Goal: Task Accomplishment & Management: Manage account settings

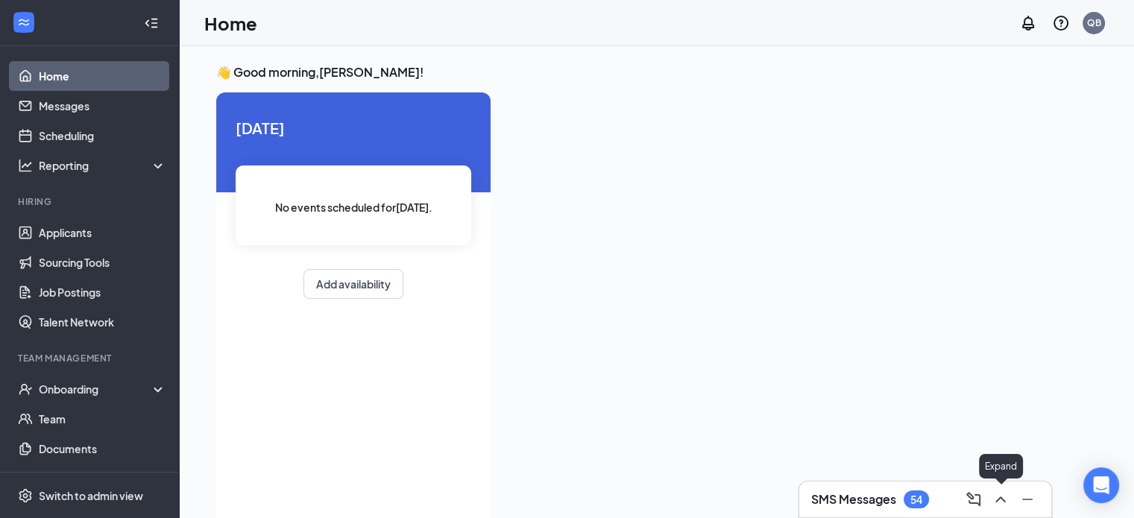
click at [1003, 501] on icon "ChevronUp" at bounding box center [1000, 499] width 10 height 6
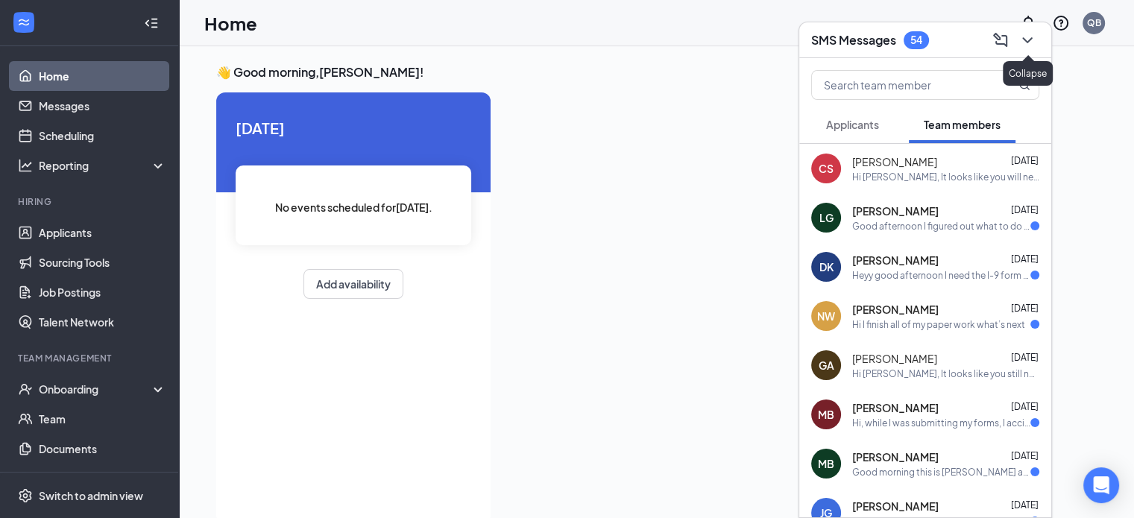
click at [1023, 38] on icon "ChevronDown" at bounding box center [1027, 40] width 10 height 6
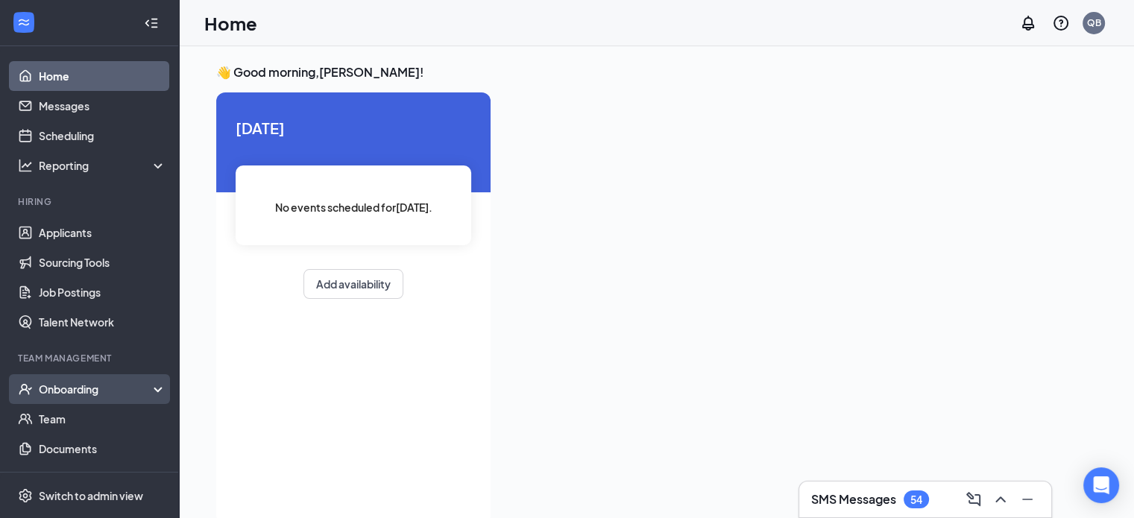
click at [109, 383] on div "Onboarding" at bounding box center [96, 389] width 115 height 15
click at [103, 419] on link "Overview" at bounding box center [102, 419] width 127 height 30
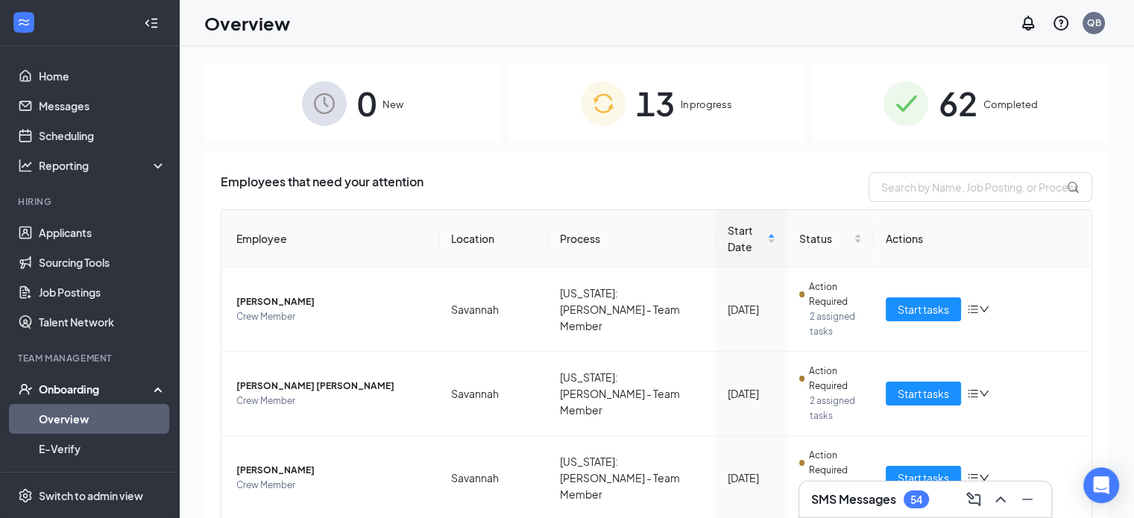
click at [793, 127] on div "13 In progress" at bounding box center [656, 103] width 297 height 78
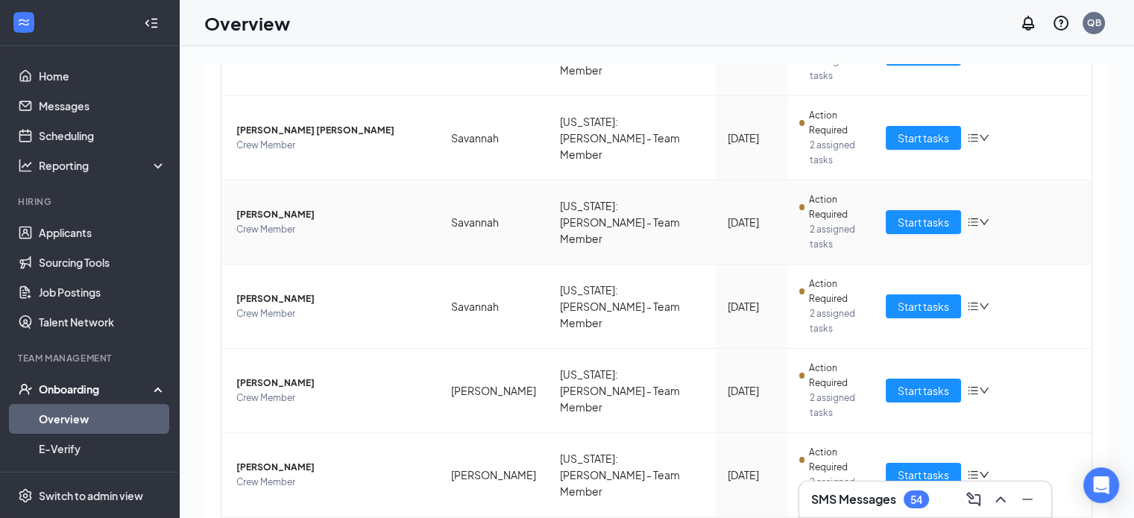
scroll to position [256, 0]
click at [931, 229] on button "Start tasks" at bounding box center [922, 221] width 75 height 24
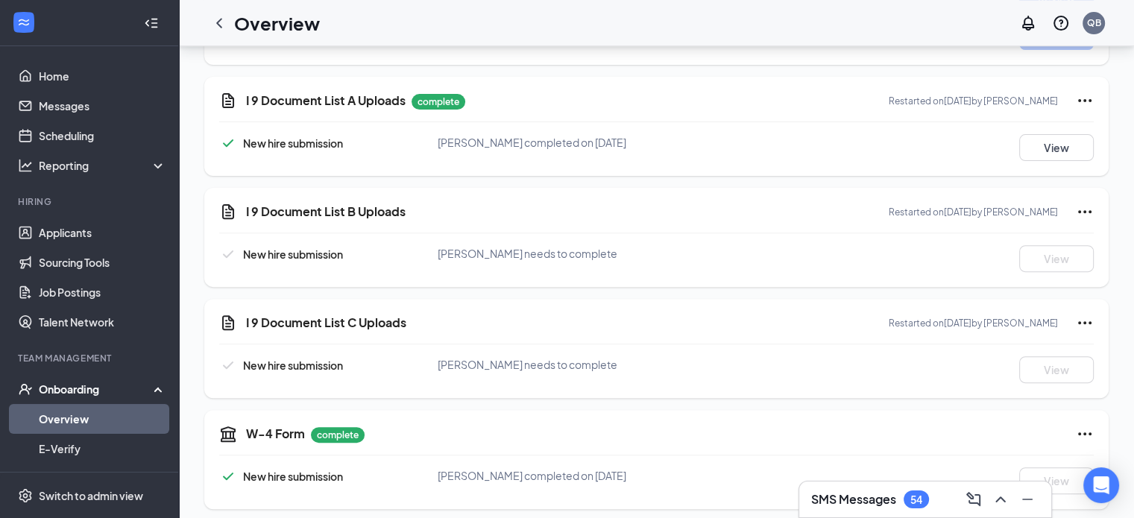
scroll to position [505, 0]
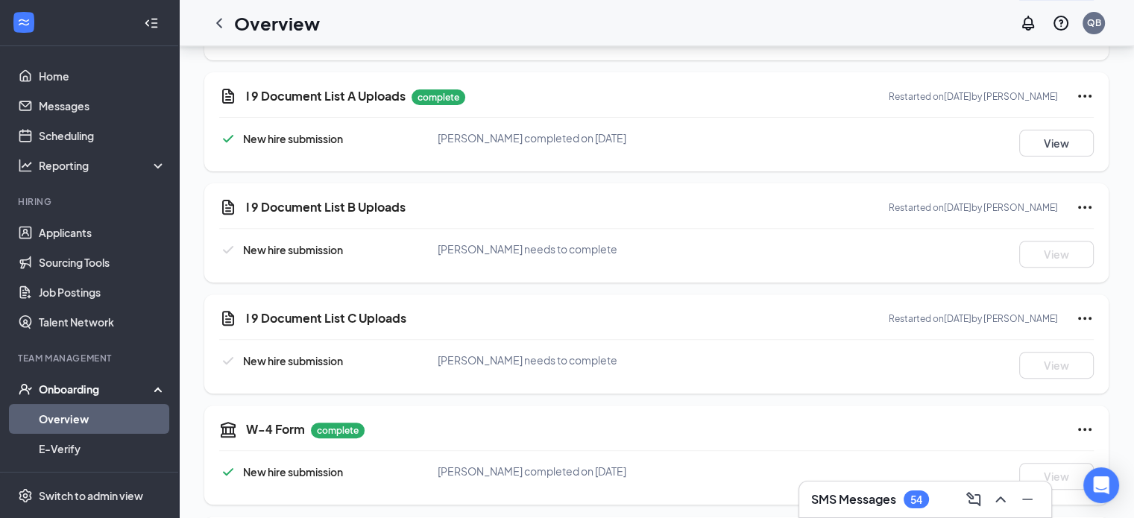
click at [1057, 124] on div "I 9 Document List A Uploads complete Restarted on Oct 14, 2025 by Quanita Brown…" at bounding box center [656, 121] width 904 height 99
click at [1062, 148] on button "View" at bounding box center [1056, 143] width 75 height 27
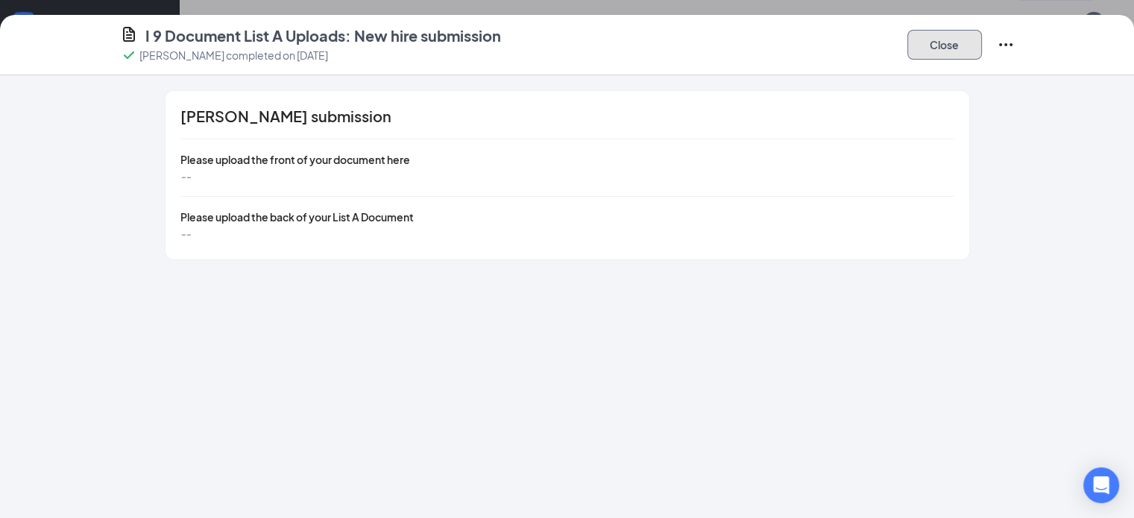
click at [982, 59] on button "Close" at bounding box center [944, 45] width 75 height 30
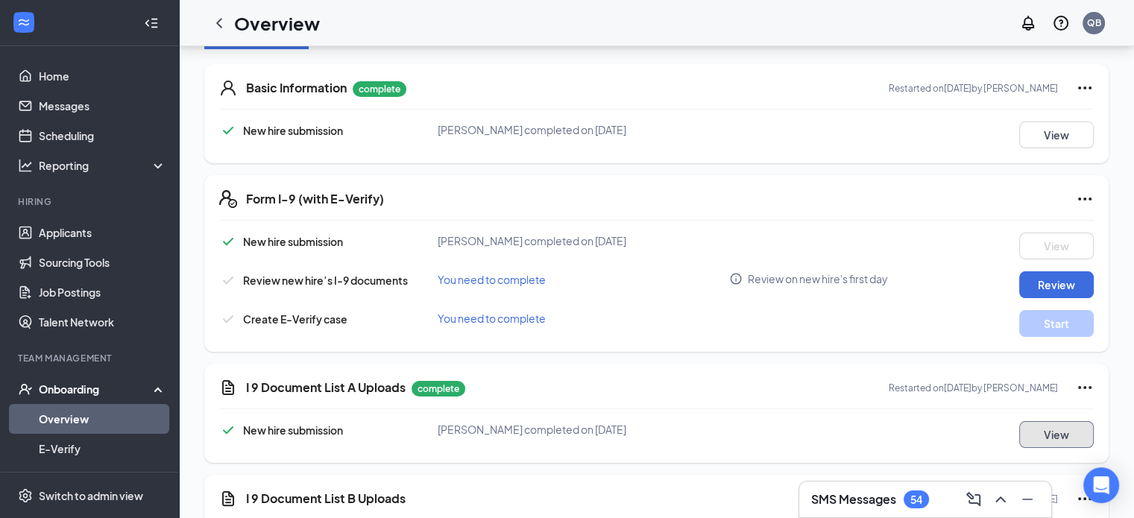
scroll to position [0, 0]
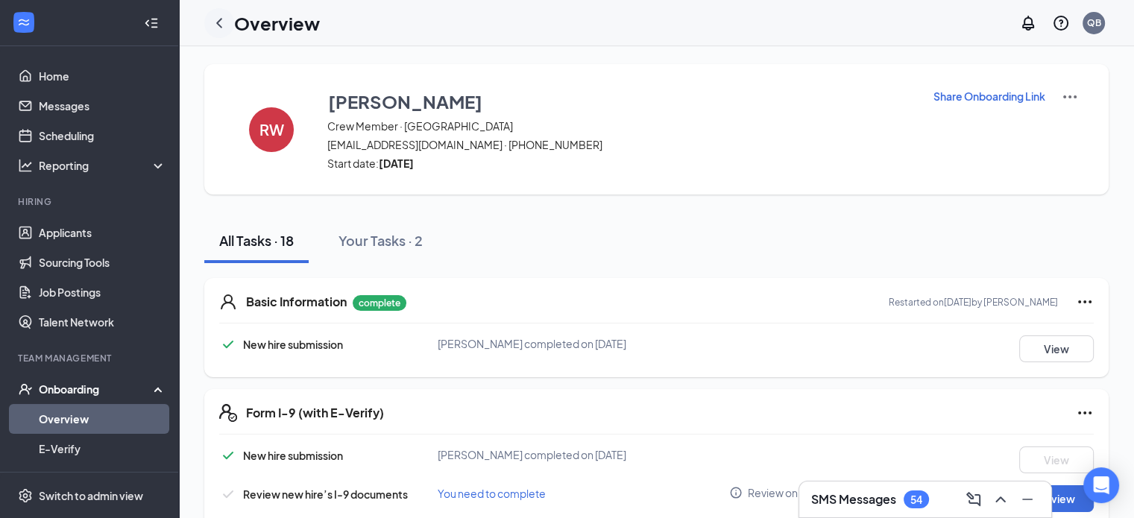
click at [226, 26] on icon "ChevronLeft" at bounding box center [219, 23] width 18 height 18
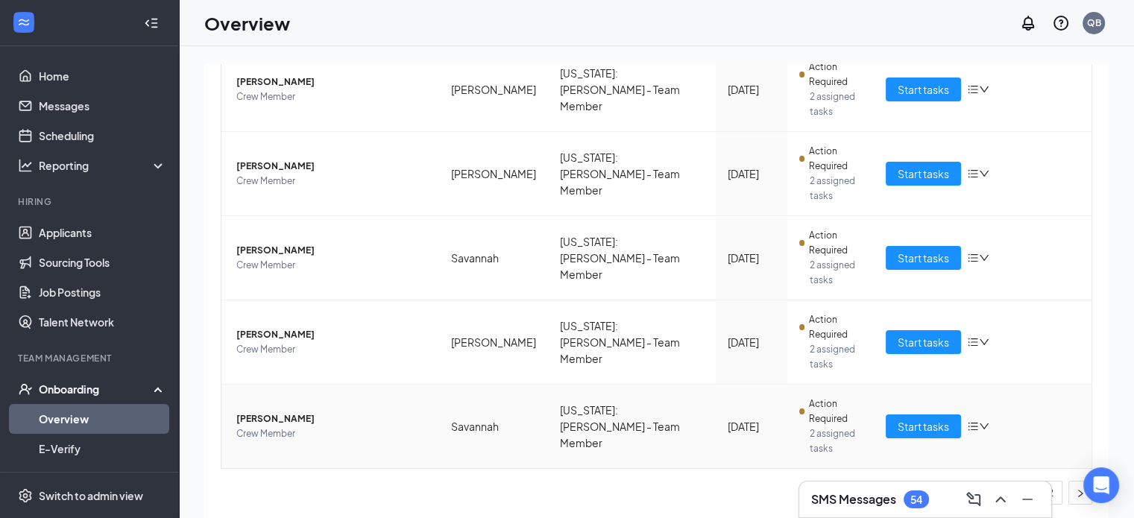
scroll to position [67, 0]
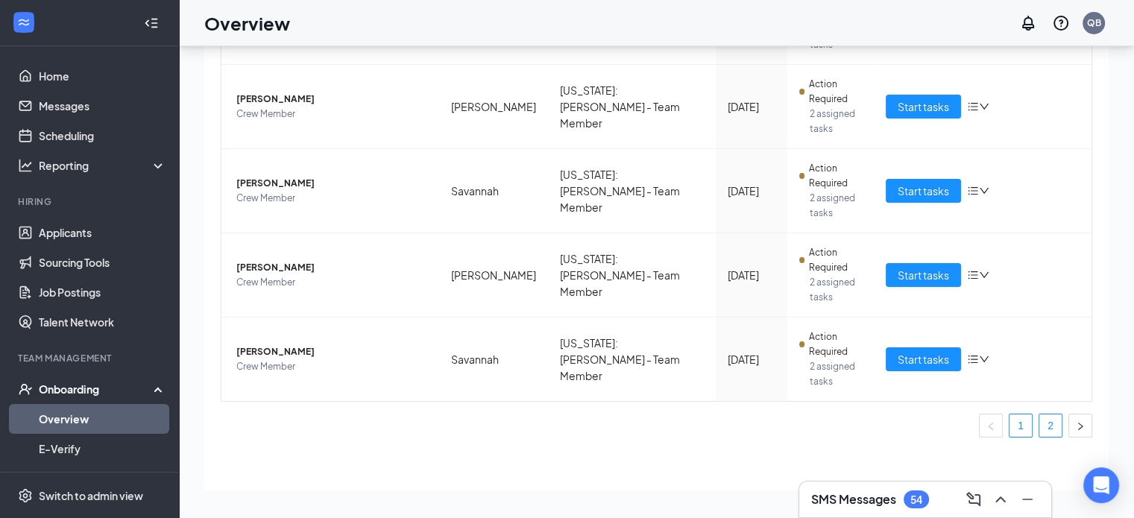
click at [1040, 429] on link "2" at bounding box center [1050, 425] width 22 height 22
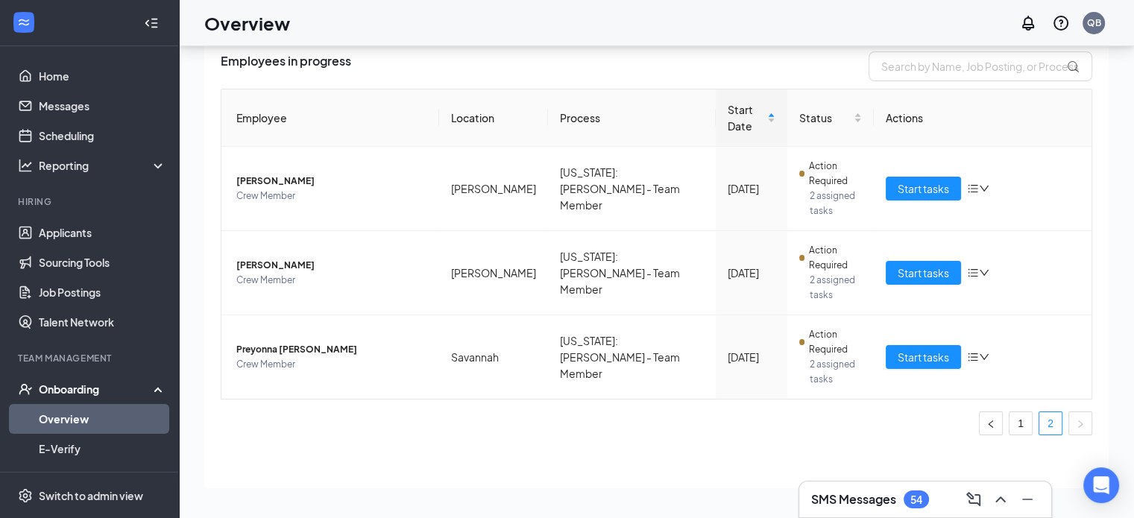
scroll to position [53, 0]
click at [910, 356] on span "Start tasks" at bounding box center [922, 358] width 51 height 16
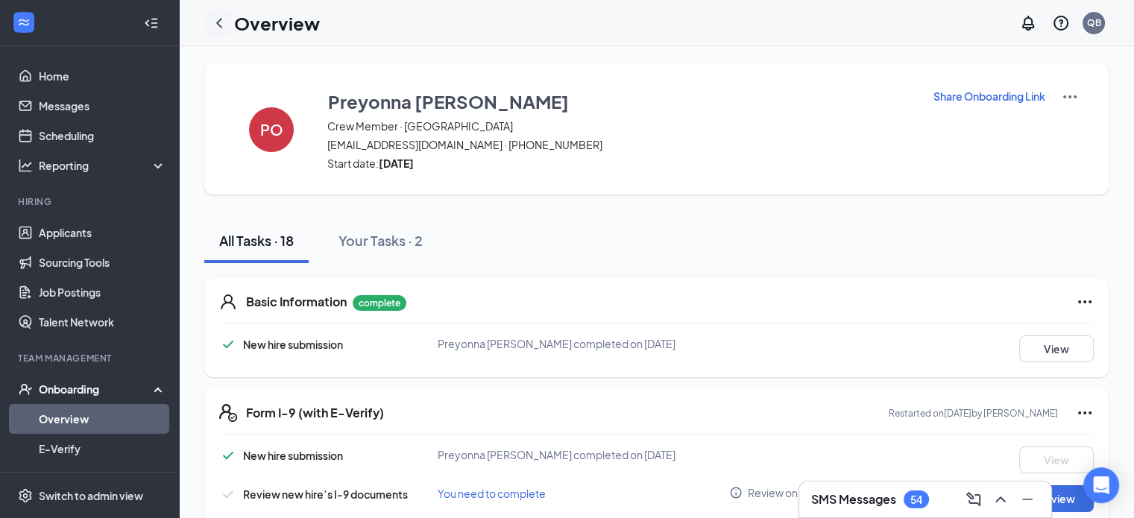
click at [224, 25] on icon "ChevronLeft" at bounding box center [219, 23] width 18 height 18
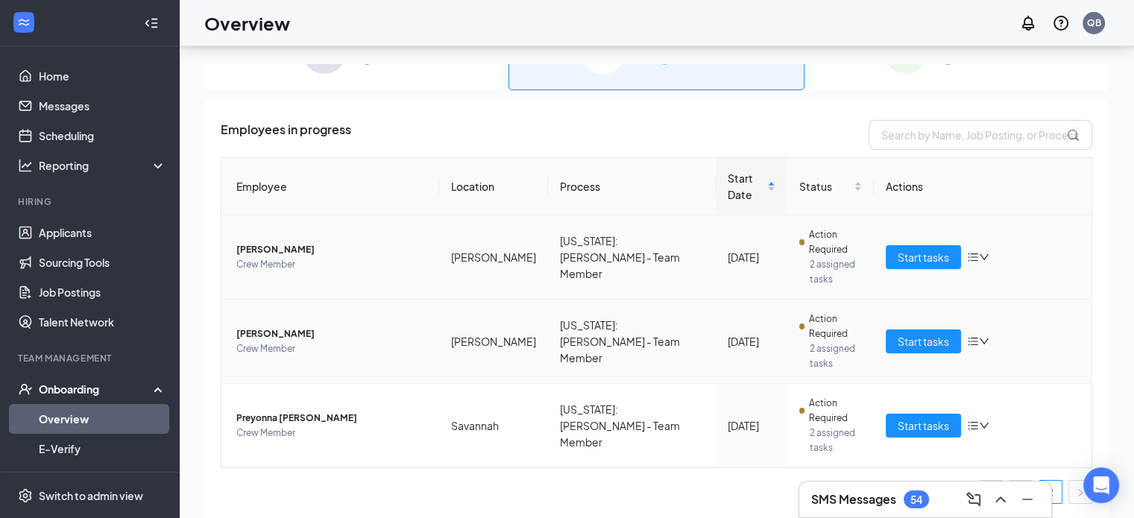
scroll to position [67, 0]
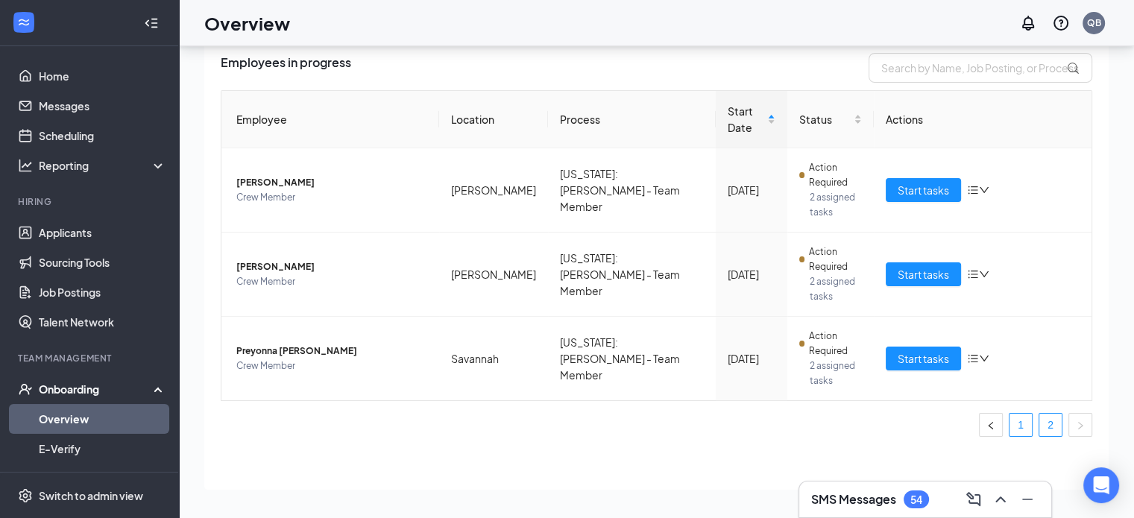
click at [1009, 415] on link "1" at bounding box center [1020, 425] width 22 height 22
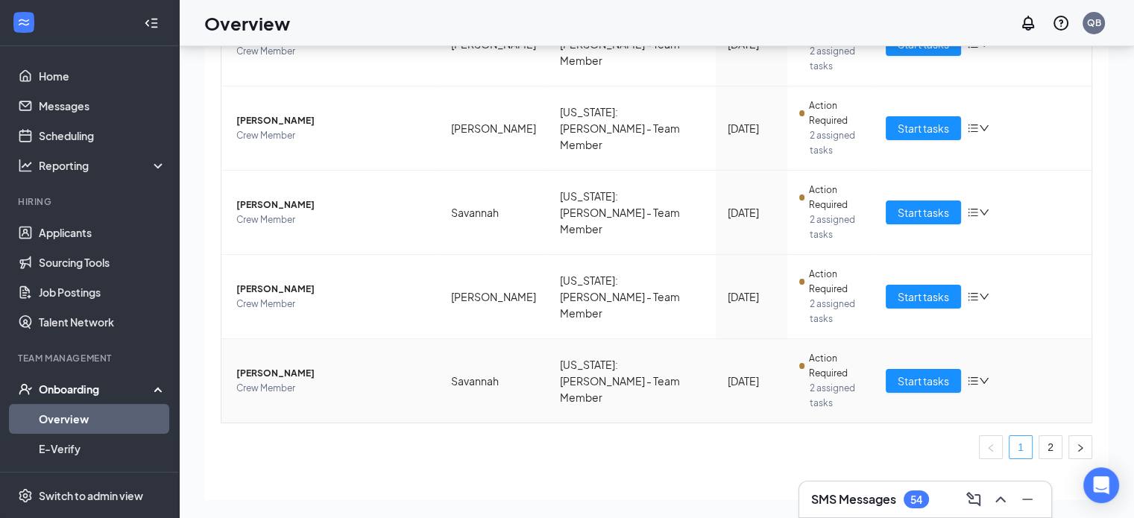
scroll to position [641, 0]
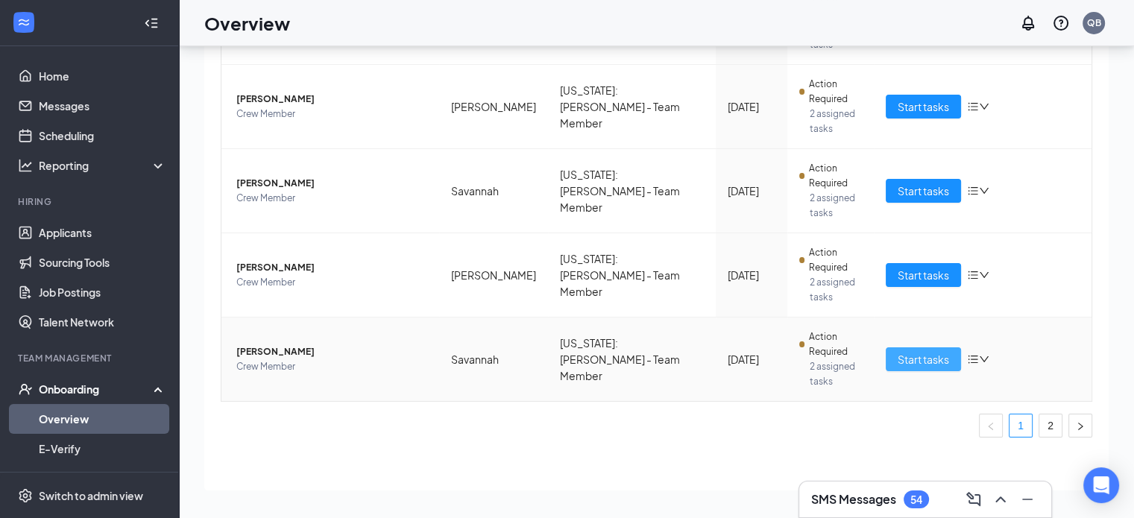
click at [935, 364] on span "Start tasks" at bounding box center [922, 359] width 51 height 16
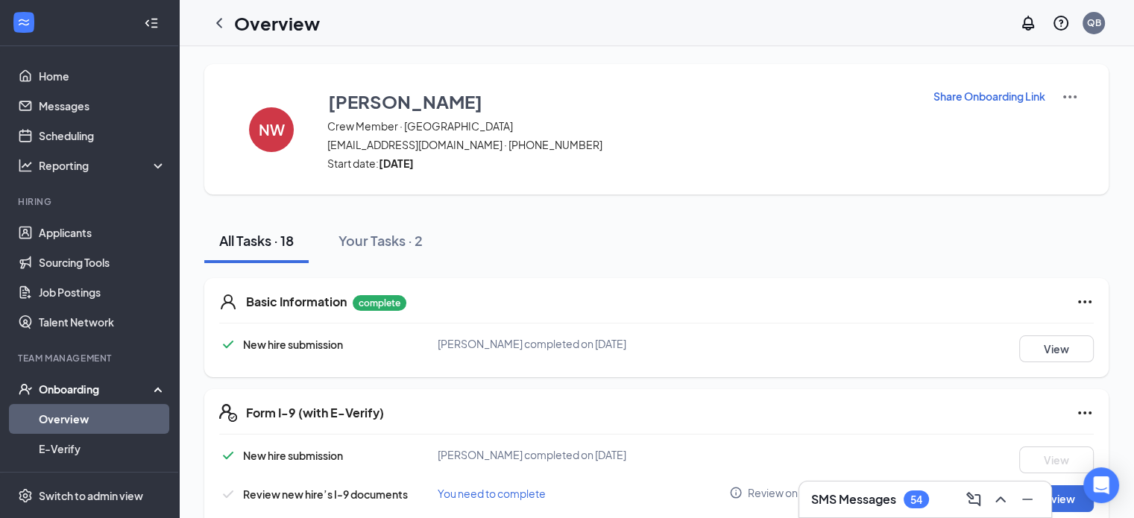
drag, startPoint x: 221, startPoint y: 21, endPoint x: 215, endPoint y: 7, distance: 15.0
click at [221, 21] on icon "ChevronLeft" at bounding box center [219, 23] width 18 height 18
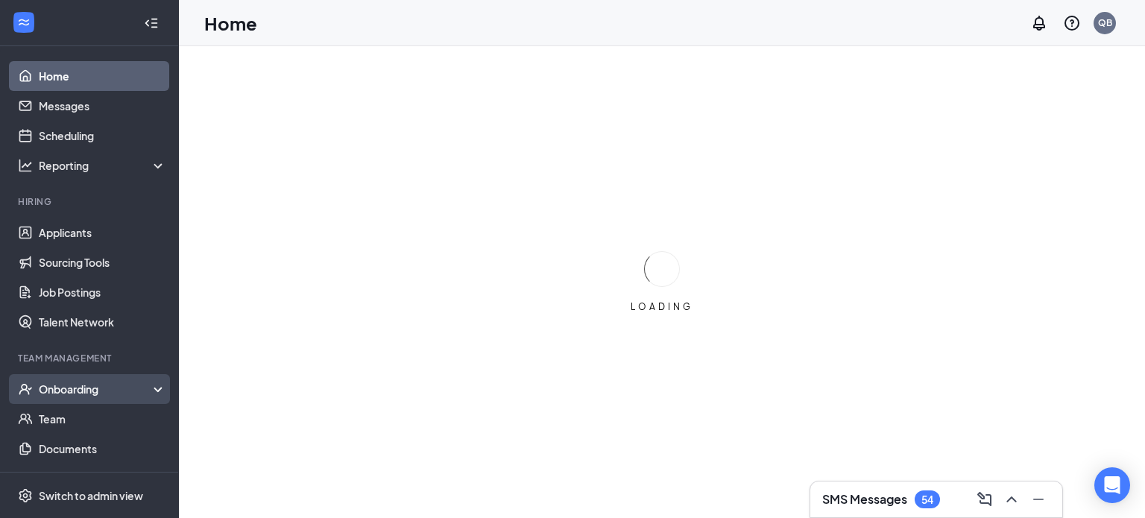
click at [120, 387] on div "Onboarding" at bounding box center [96, 389] width 115 height 15
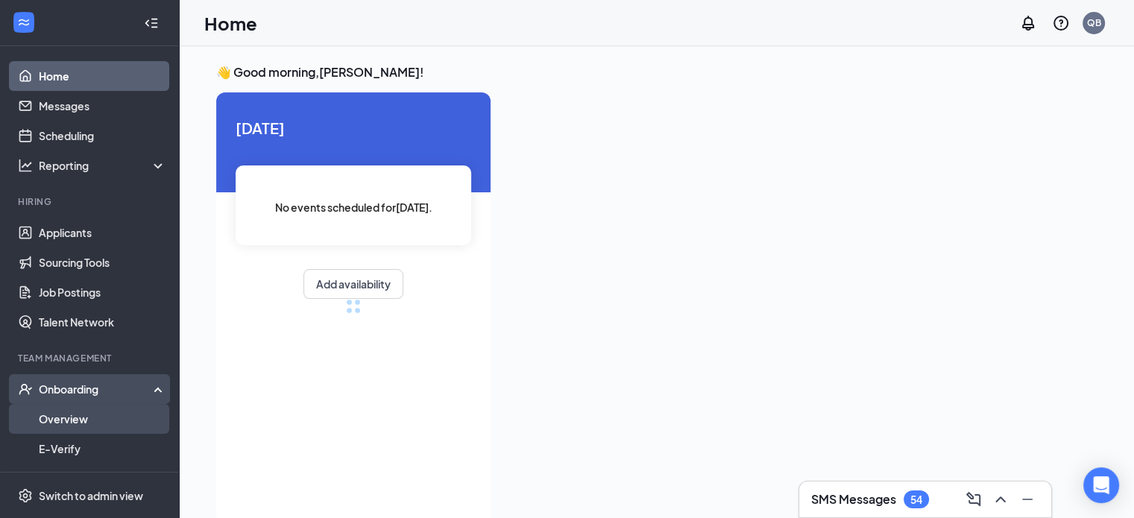
click at [120, 426] on link "Overview" at bounding box center [102, 419] width 127 height 30
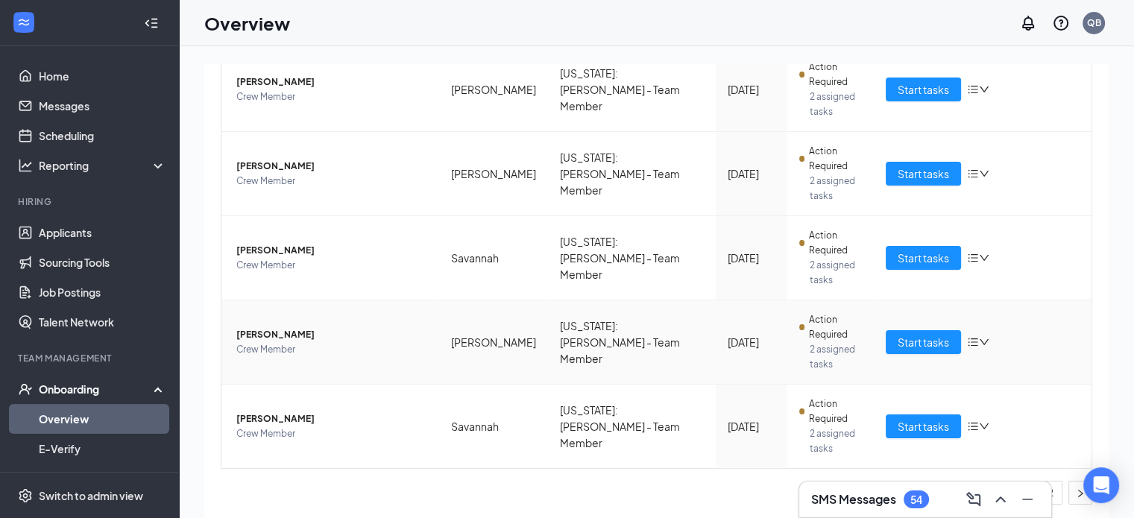
scroll to position [67, 0]
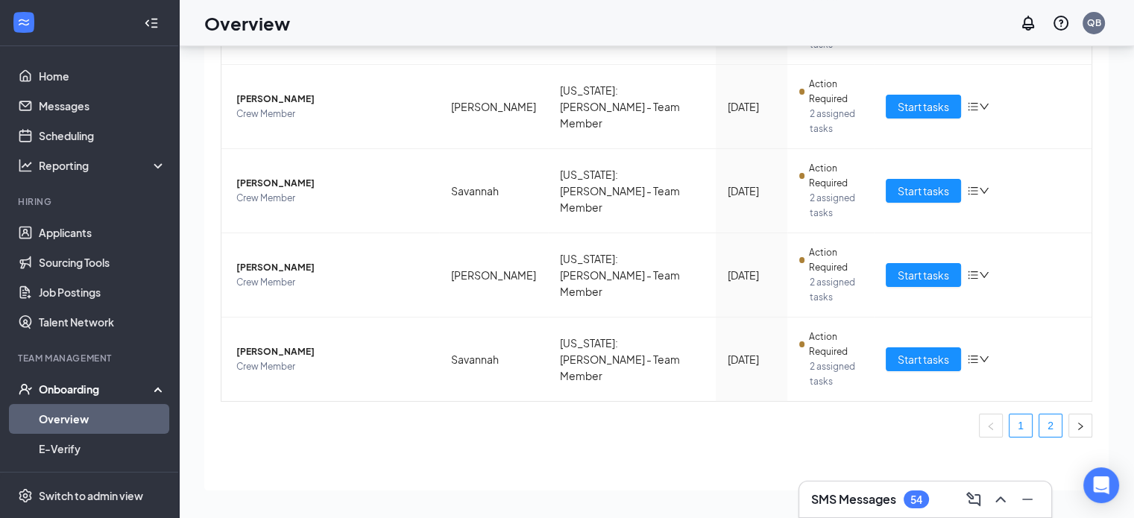
click at [1043, 414] on link "2" at bounding box center [1050, 425] width 22 height 22
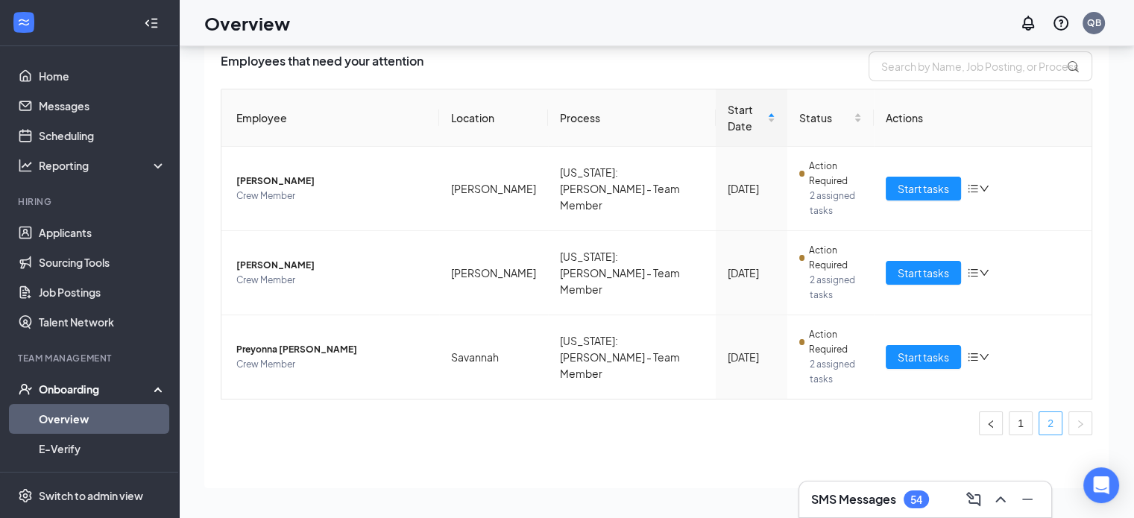
scroll to position [53, 0]
click at [901, 353] on span "Start tasks" at bounding box center [922, 358] width 51 height 16
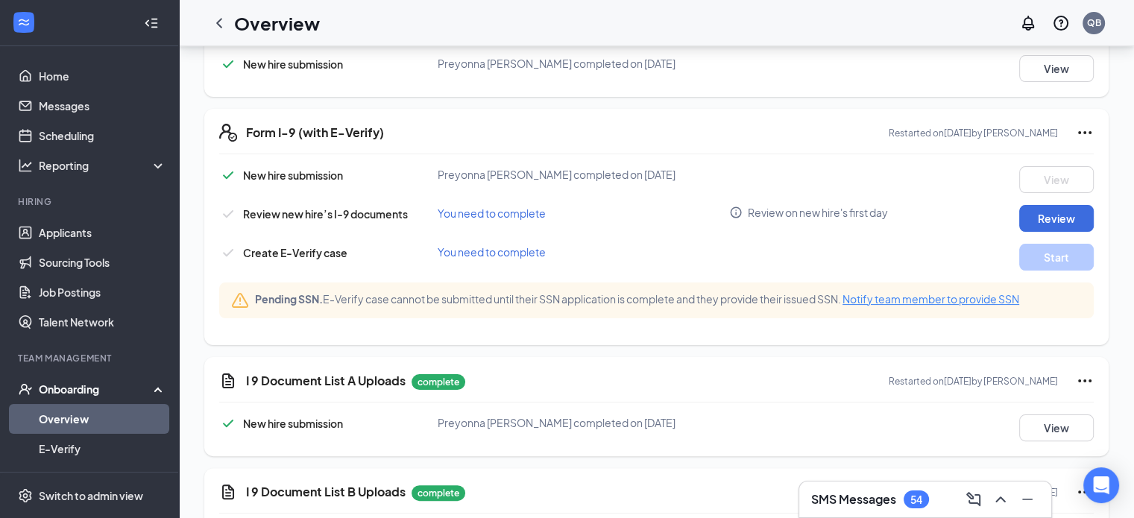
scroll to position [282, 0]
click at [1091, 137] on icon "Ellipses" at bounding box center [1084, 131] width 18 height 18
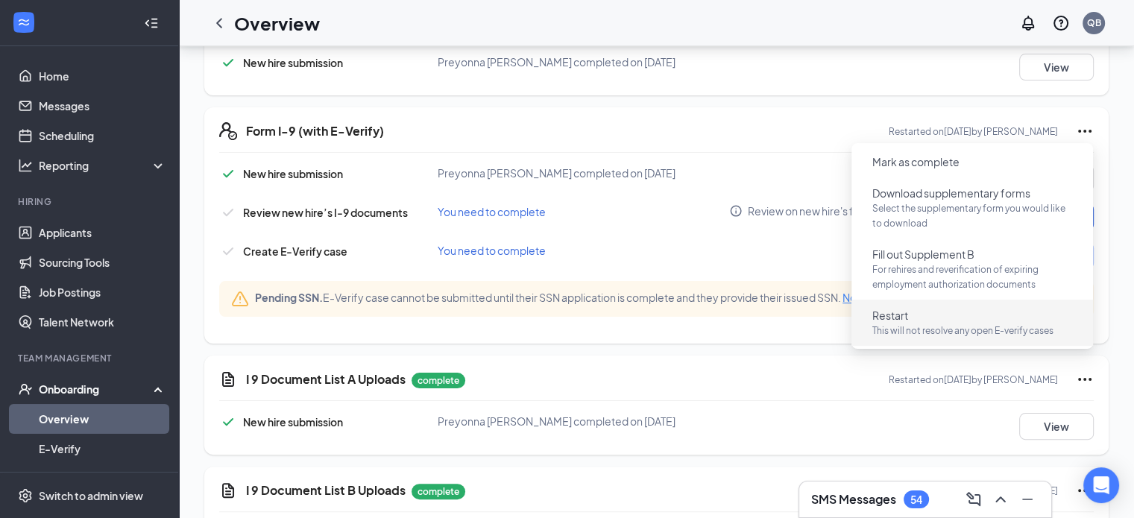
click at [954, 316] on button "Restart This will not resolve any open E-verify cases" at bounding box center [972, 322] width 224 height 39
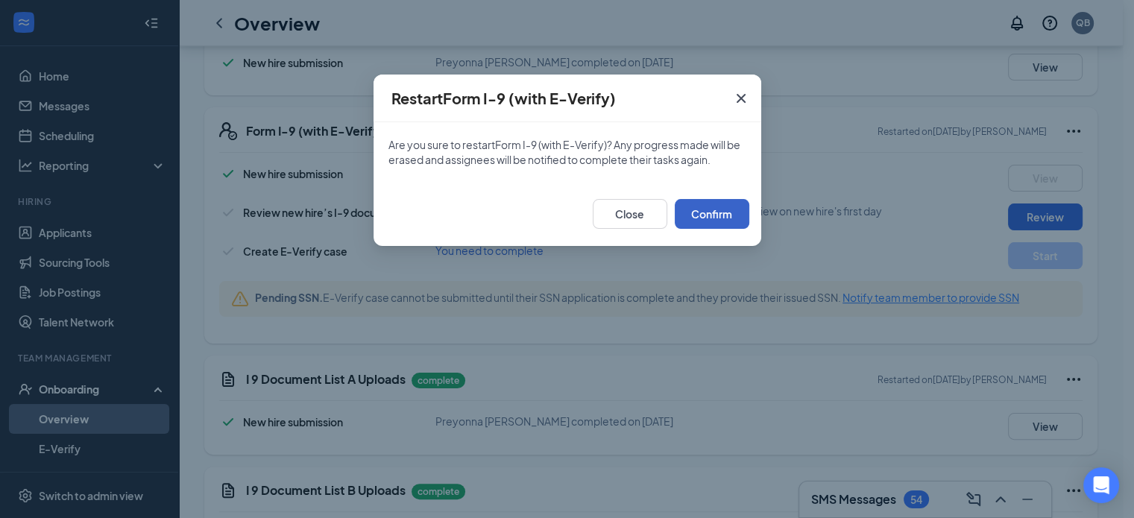
click at [736, 205] on button "Confirm" at bounding box center [711, 214] width 75 height 30
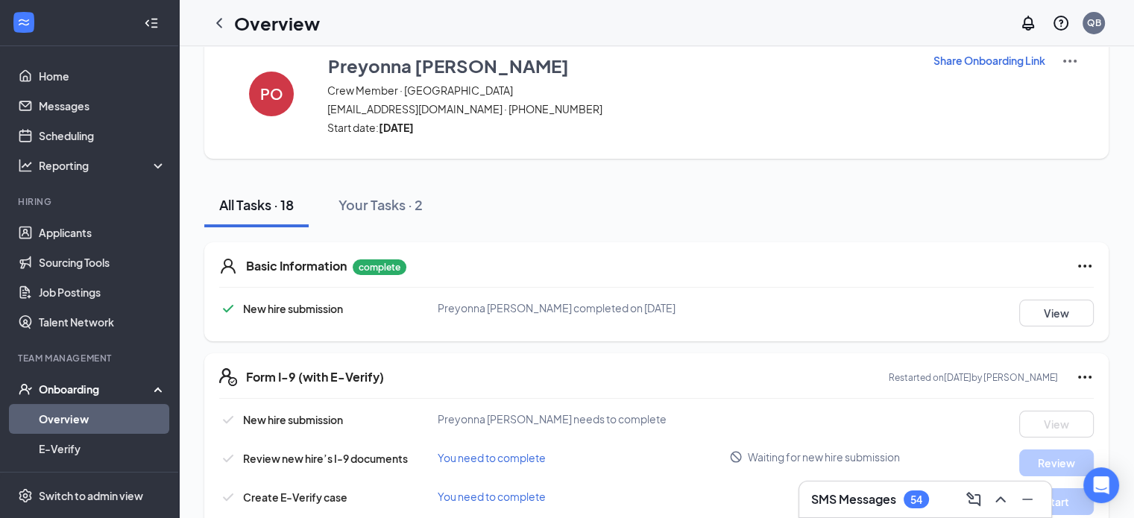
scroll to position [0, 0]
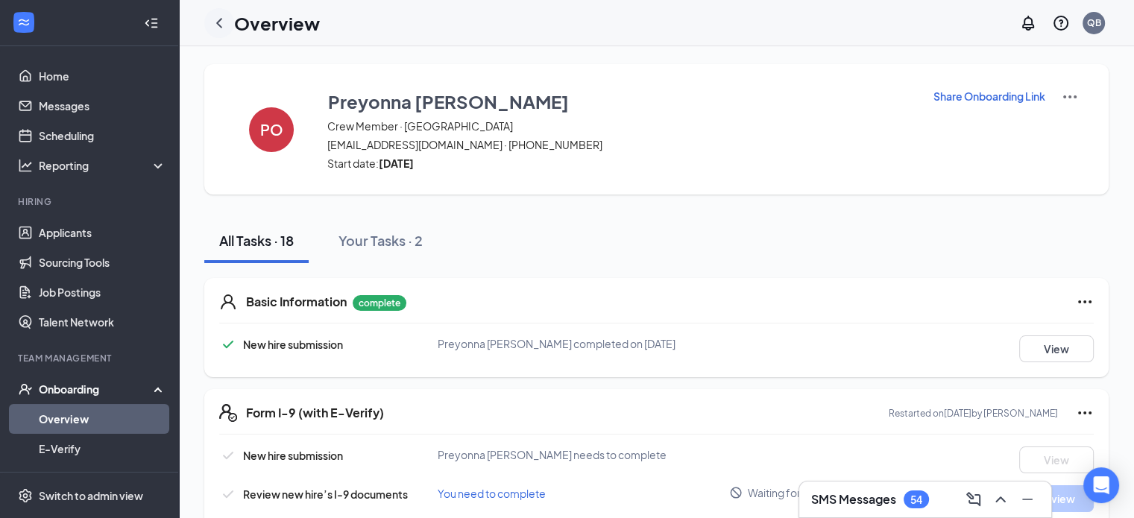
click at [226, 25] on icon "ChevronLeft" at bounding box center [219, 23] width 18 height 18
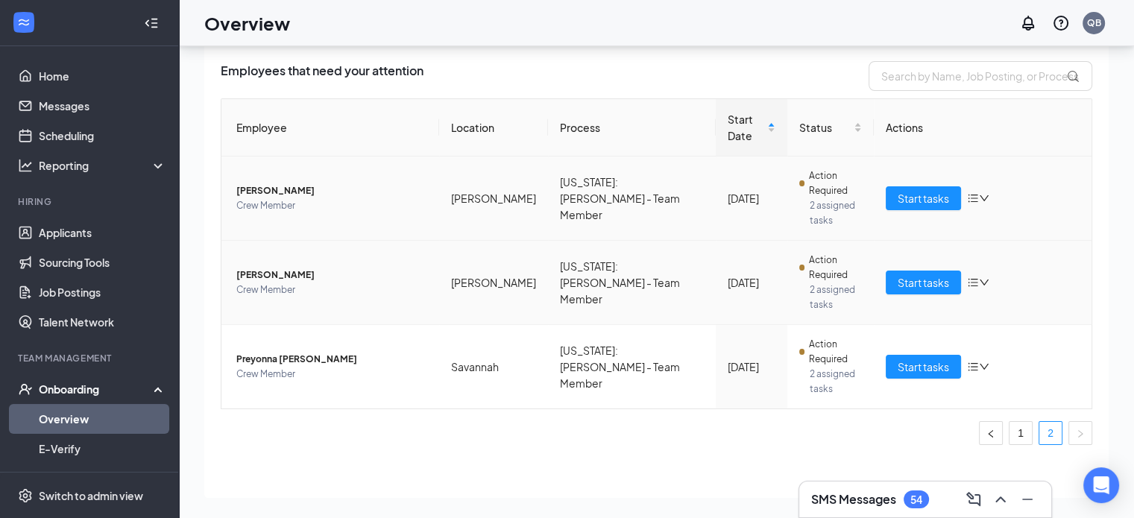
scroll to position [60, 0]
click at [1009, 435] on link "1" at bounding box center [1020, 432] width 22 height 22
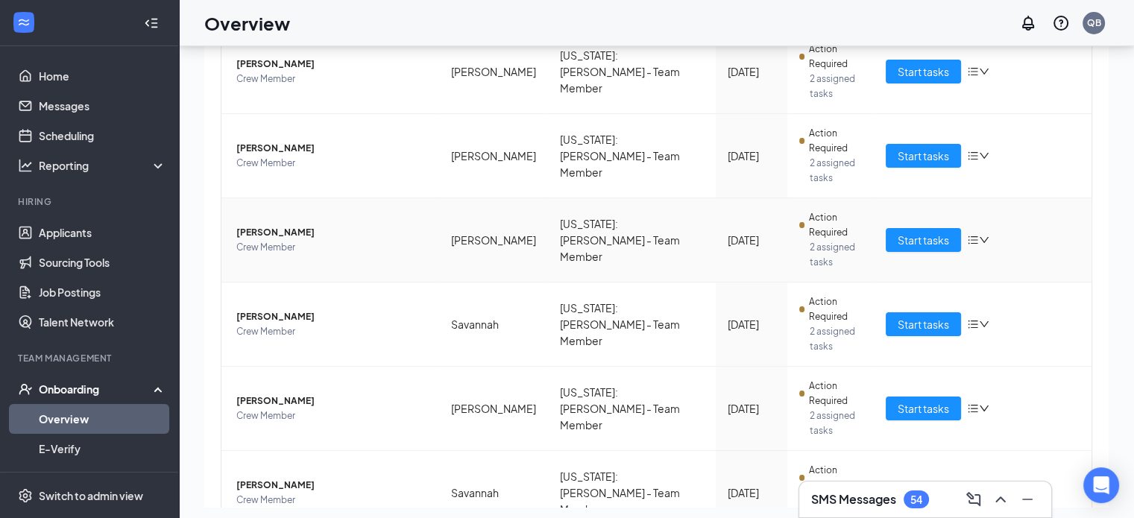
scroll to position [516, 0]
click at [927, 326] on span "Start tasks" at bounding box center [922, 323] width 51 height 16
click at [927, 326] on div "0 New 13 In progress 62 Completed Employees that need your attention Employee L…" at bounding box center [656, 256] width 955 height 539
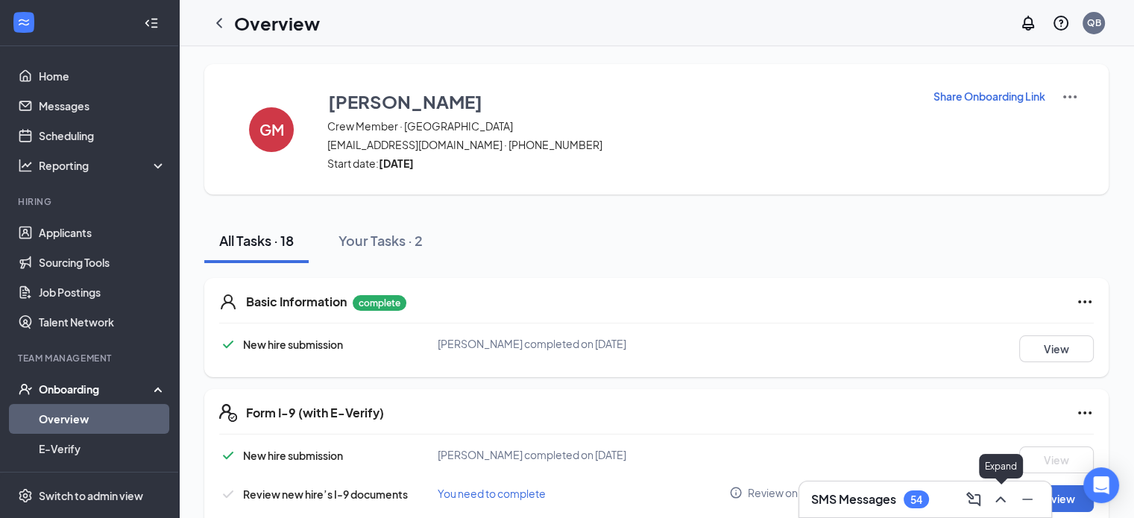
click at [998, 491] on icon "ChevronUp" at bounding box center [1000, 499] width 18 height 18
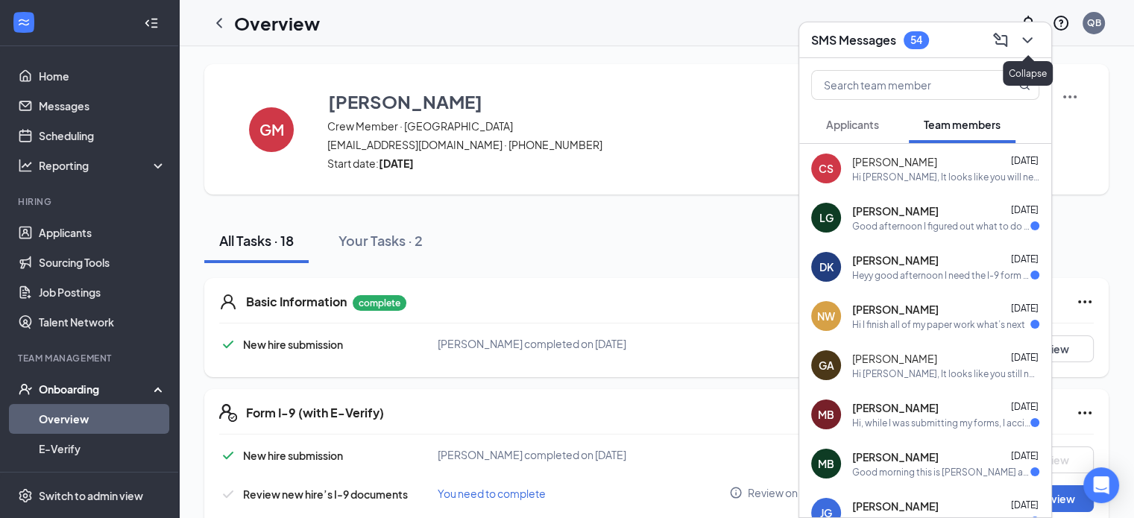
click at [1018, 47] on icon "ChevronDown" at bounding box center [1027, 40] width 18 height 18
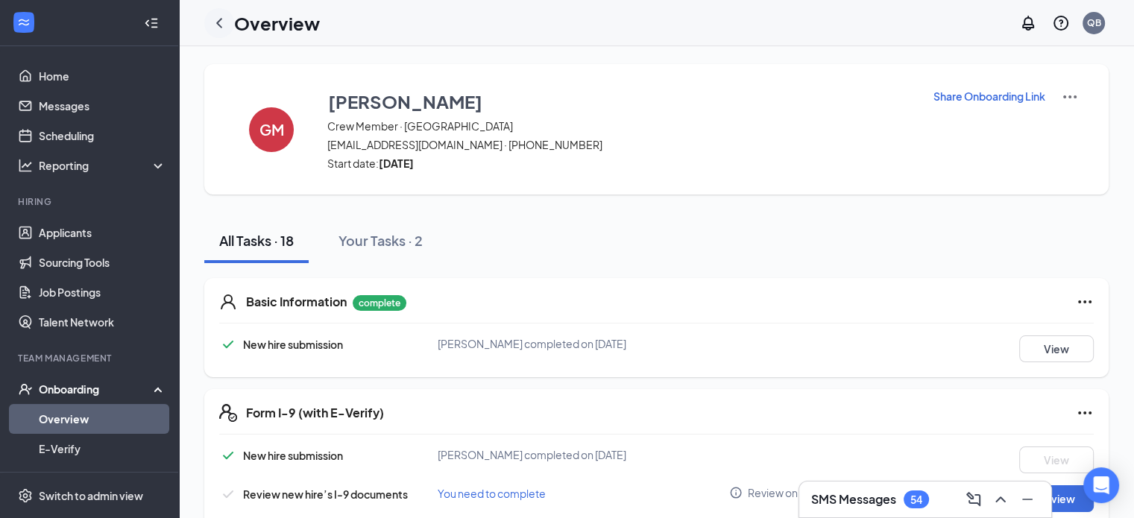
click at [227, 23] on icon "ChevronLeft" at bounding box center [219, 23] width 18 height 18
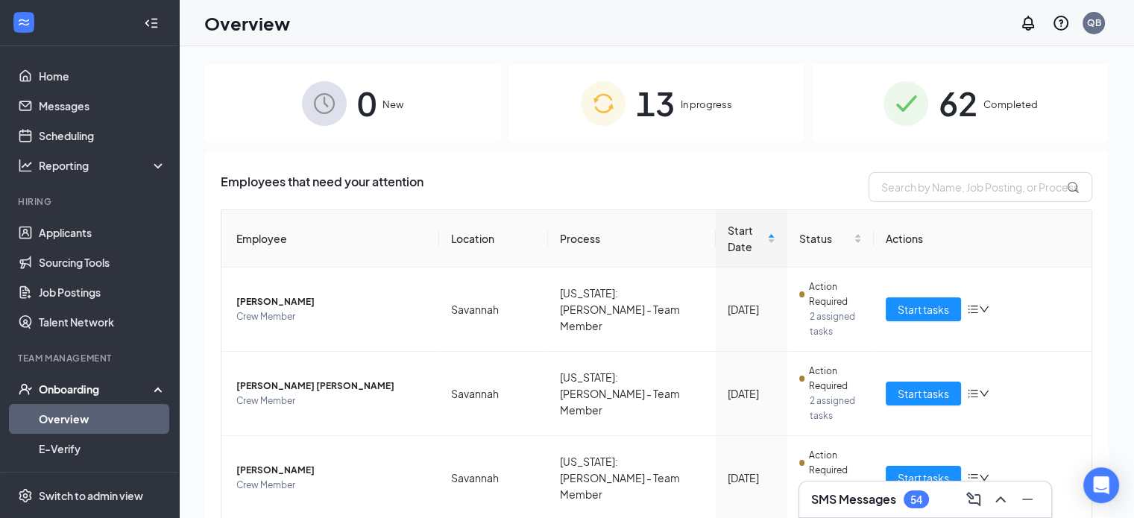
click at [620, 119] on div "13 In progress" at bounding box center [656, 103] width 297 height 78
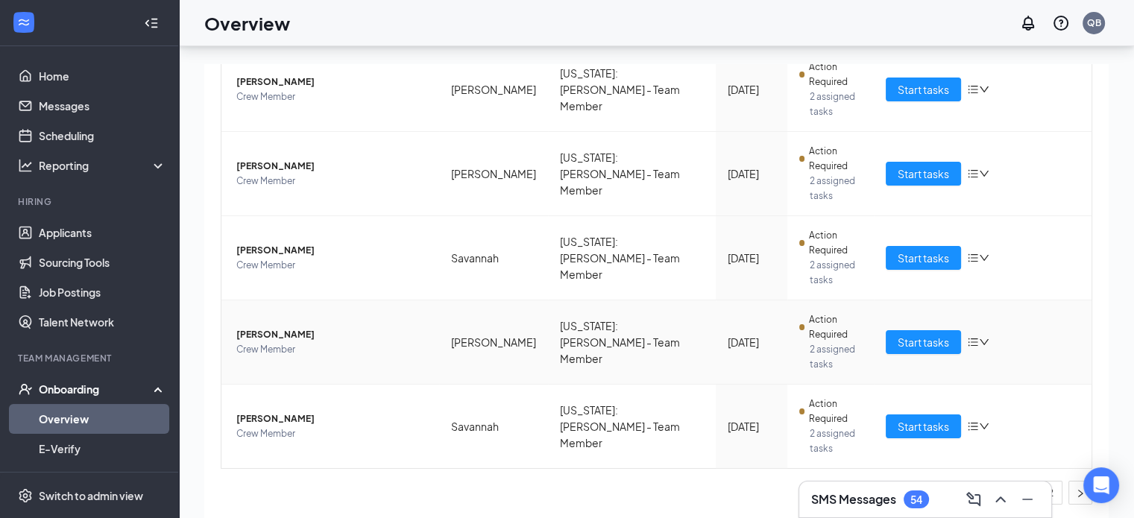
scroll to position [67, 0]
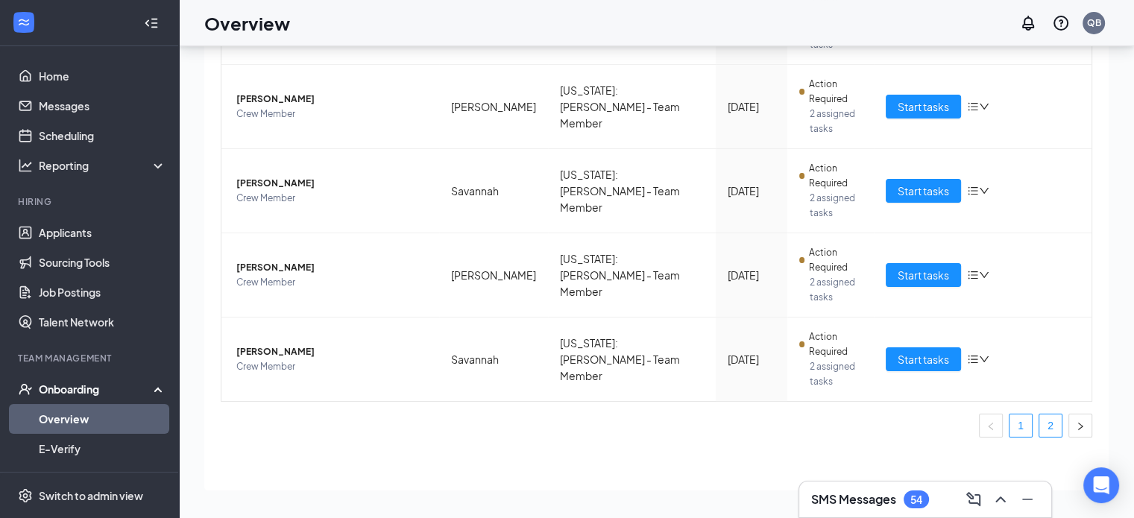
click at [1039, 422] on link "2" at bounding box center [1050, 425] width 22 height 22
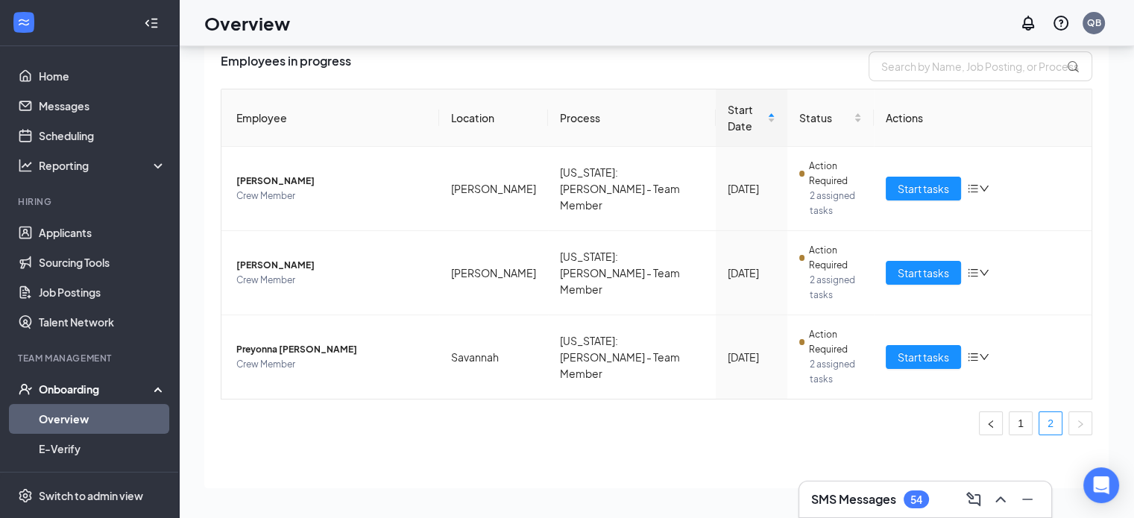
scroll to position [53, 0]
click at [885, 357] on button "Start tasks" at bounding box center [922, 358] width 75 height 24
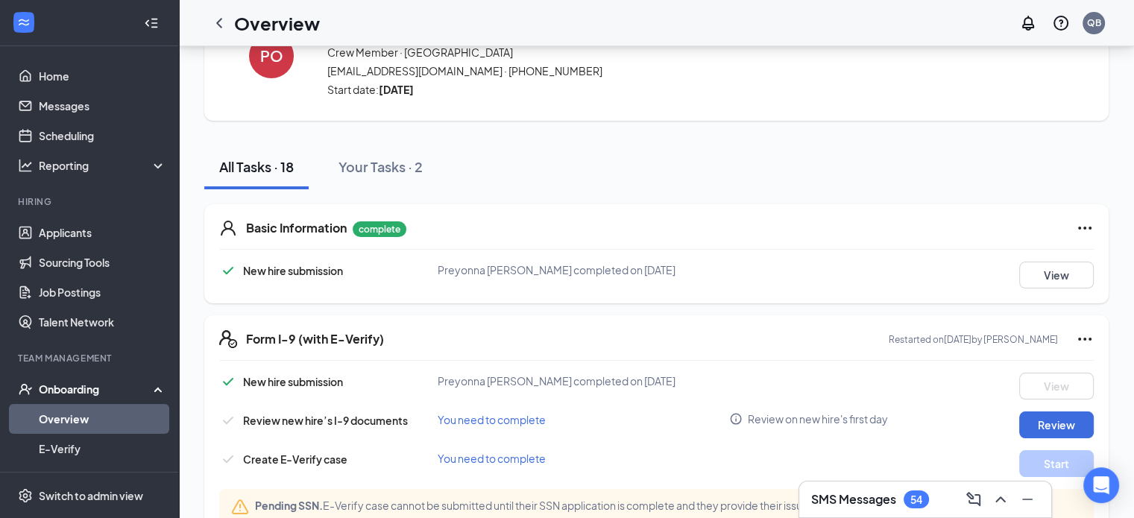
scroll to position [66, 0]
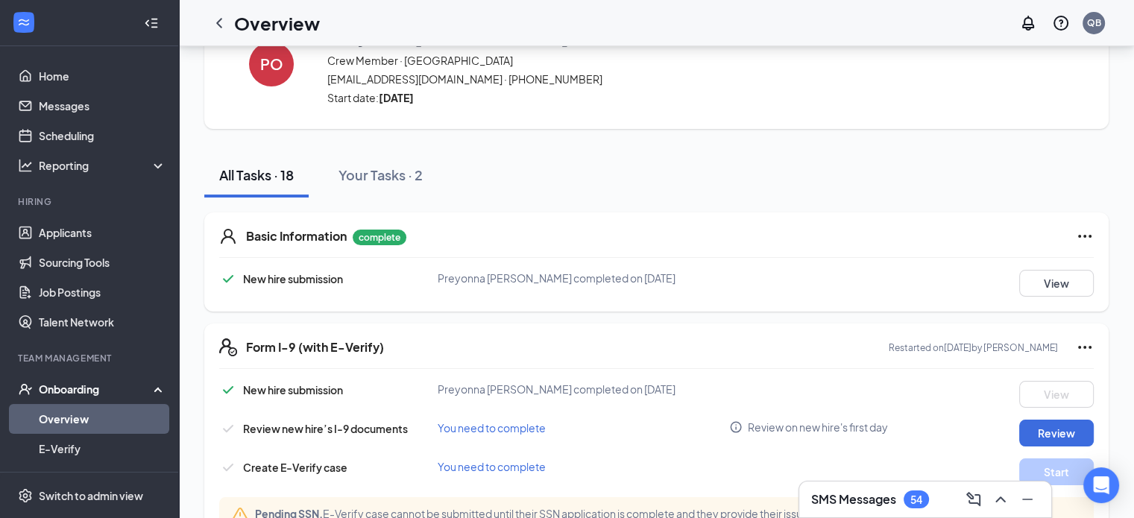
click at [1093, 235] on div "Basic Information complete New hire submission Preyonna [PERSON_NAME] completed…" at bounding box center [656, 261] width 904 height 99
click at [1088, 236] on icon "Ellipses" at bounding box center [1084, 236] width 13 height 3
click at [1078, 262] on button "Restart" at bounding box center [1055, 266] width 60 height 24
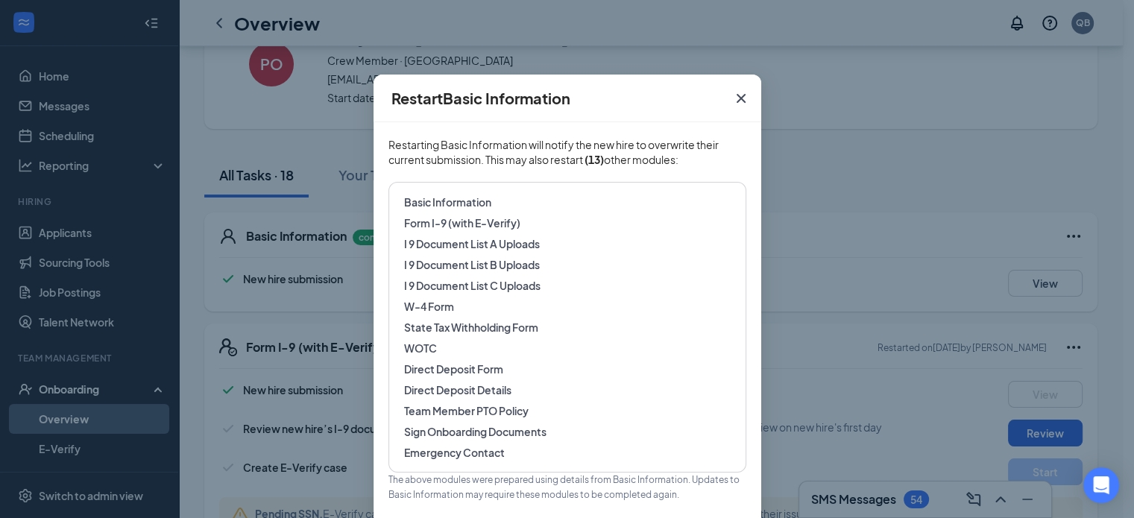
scroll to position [80, 0]
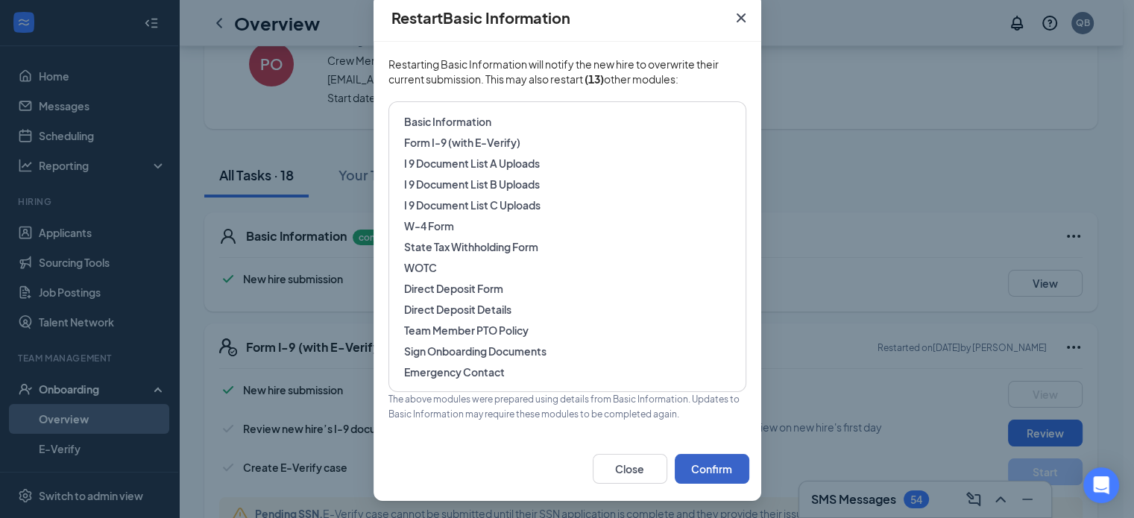
click at [728, 481] on button "Confirm" at bounding box center [711, 469] width 75 height 30
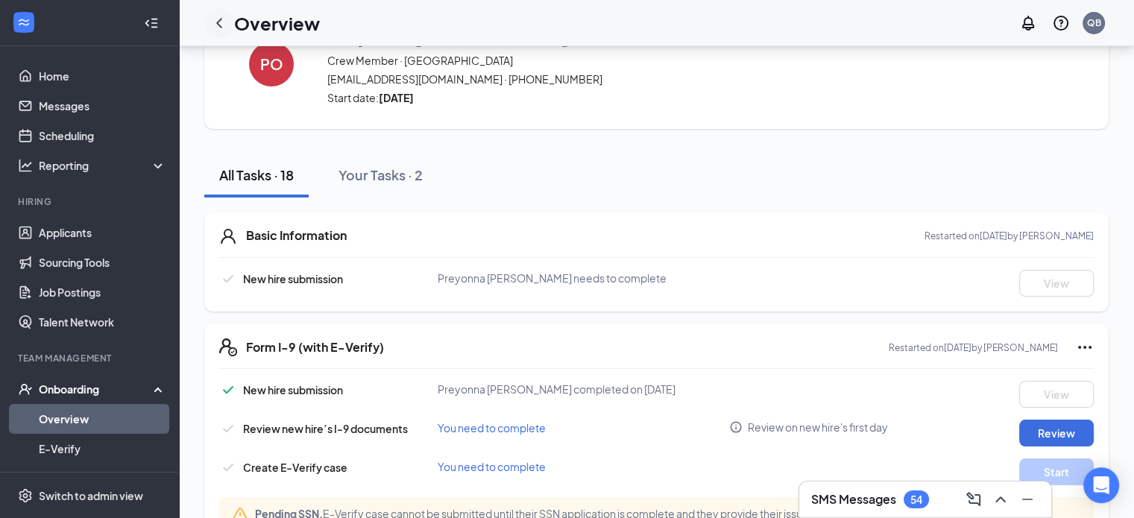
click at [221, 25] on icon "ChevronLeft" at bounding box center [219, 23] width 18 height 18
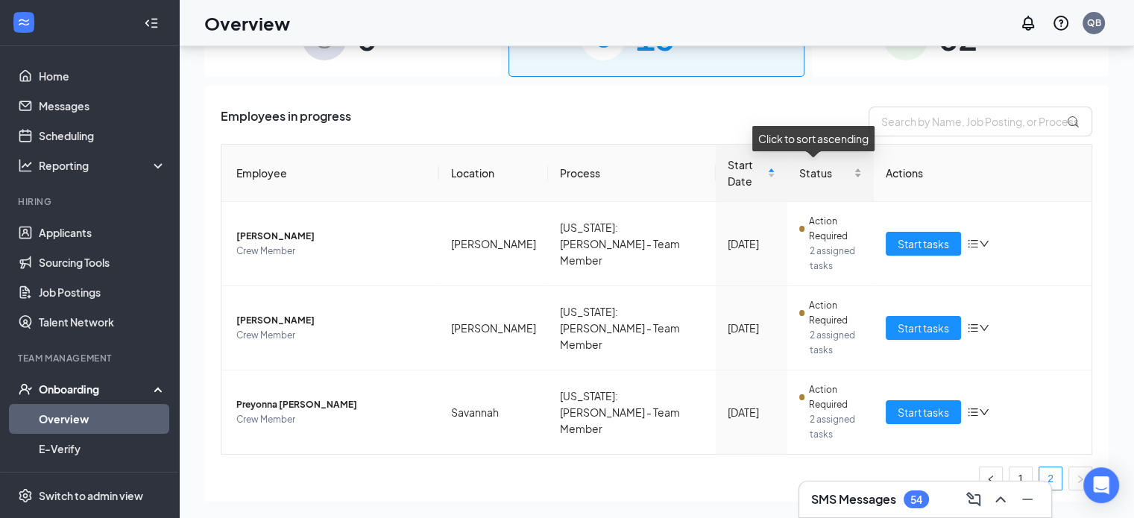
scroll to position [52, 0]
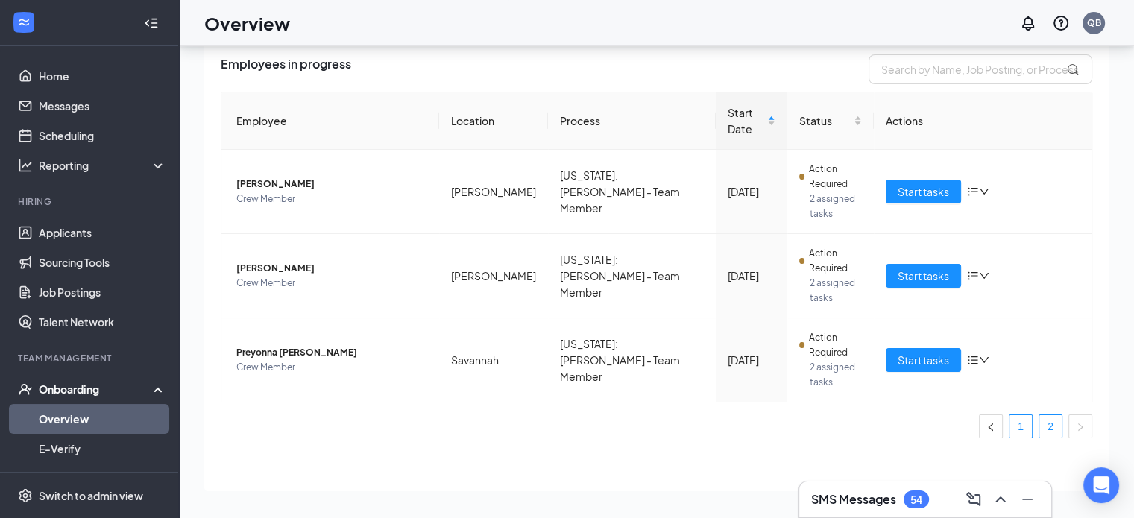
click at [1014, 425] on link "1" at bounding box center [1020, 426] width 22 height 22
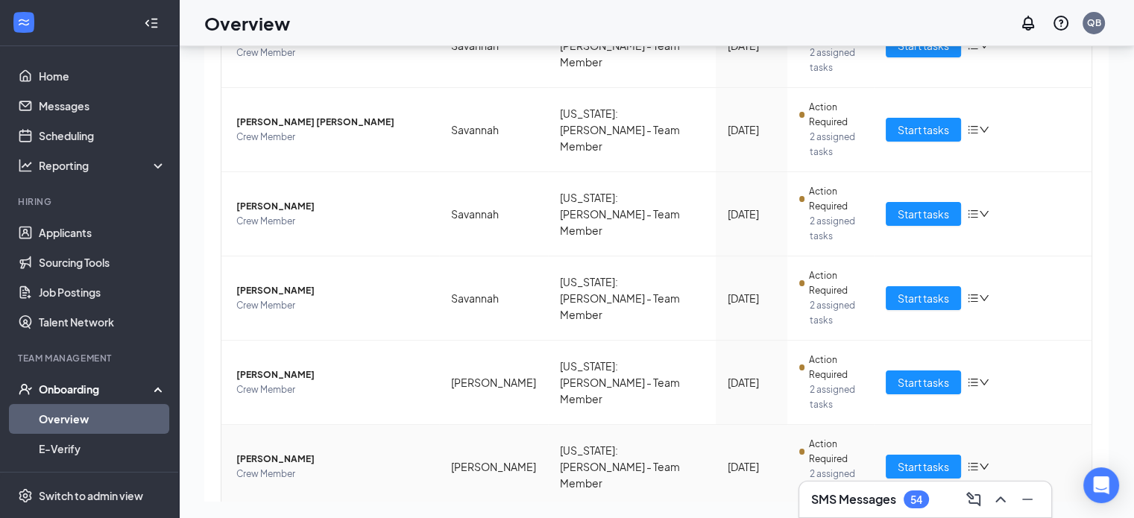
scroll to position [199, 0]
click at [906, 211] on span "Start tasks" at bounding box center [922, 213] width 51 height 16
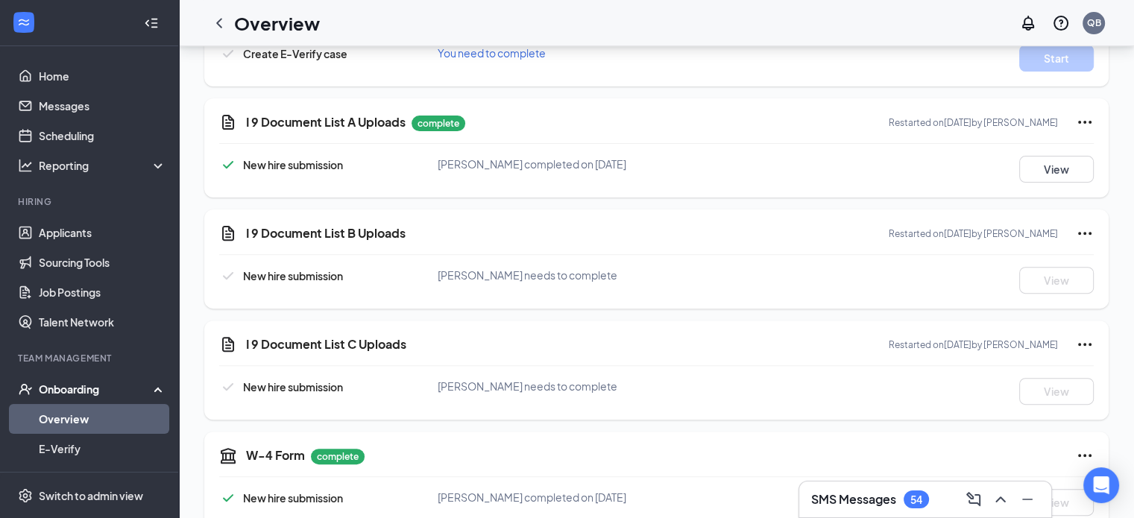
scroll to position [499, 0]
